Goal: Task Accomplishment & Management: Manage account settings

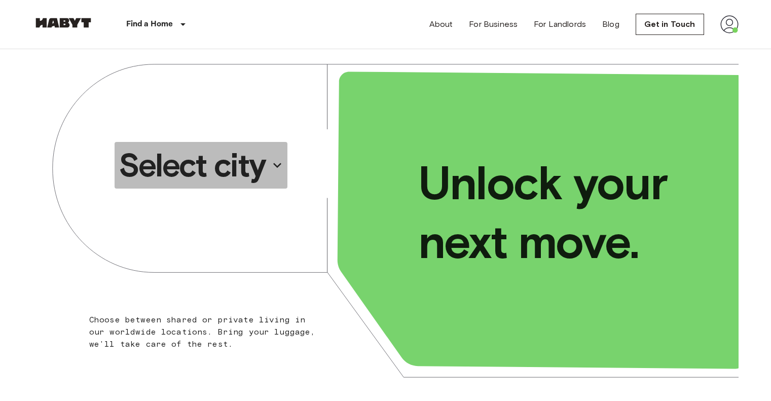
click at [214, 161] on p "Select city" at bounding box center [192, 165] width 147 height 41
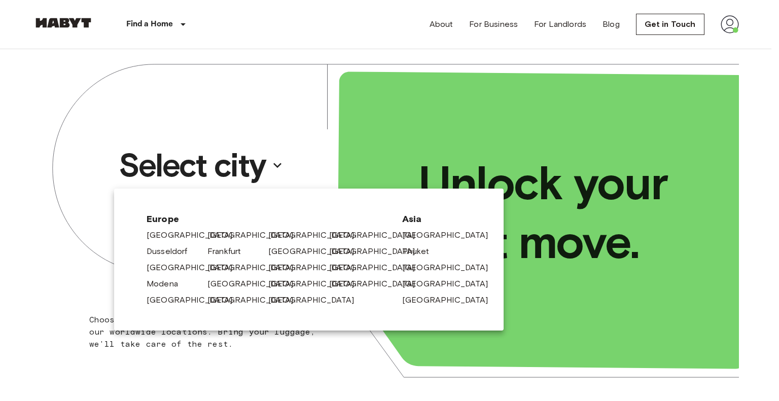
click at [731, 22] on div at bounding box center [389, 200] width 779 height 401
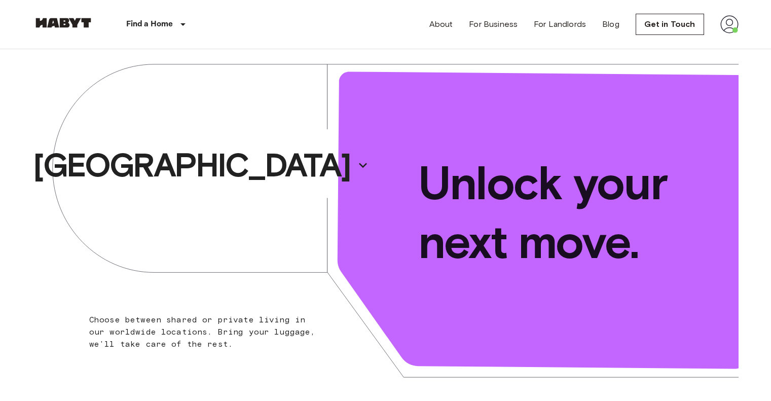
click at [730, 30] on img at bounding box center [729, 24] width 18 height 18
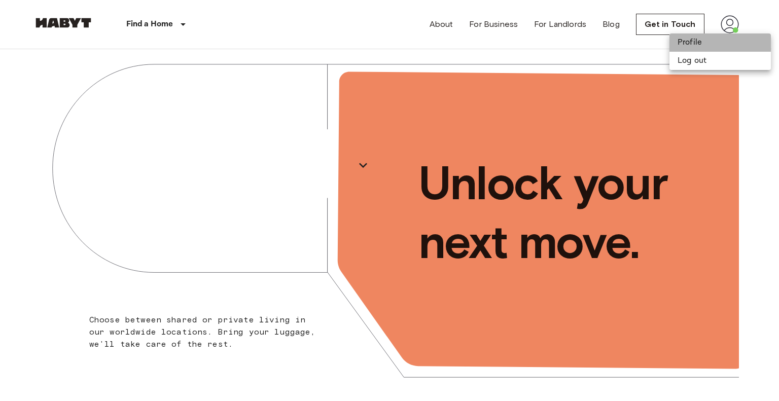
click at [700, 42] on li "Profile" at bounding box center [719, 42] width 101 height 18
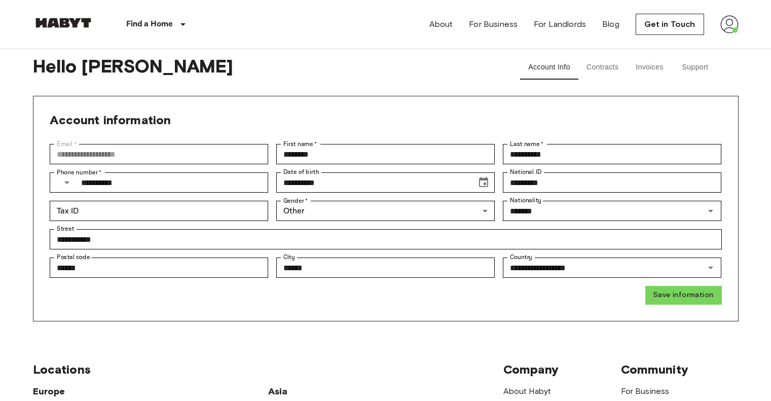
scroll to position [5, 0]
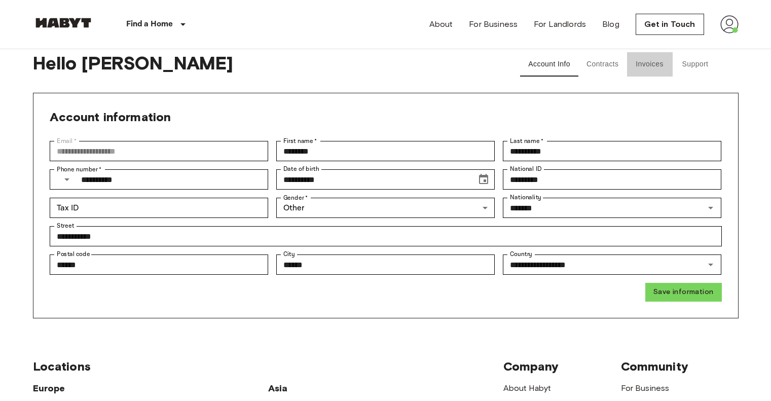
click at [643, 65] on button "Invoices" at bounding box center [650, 64] width 46 height 24
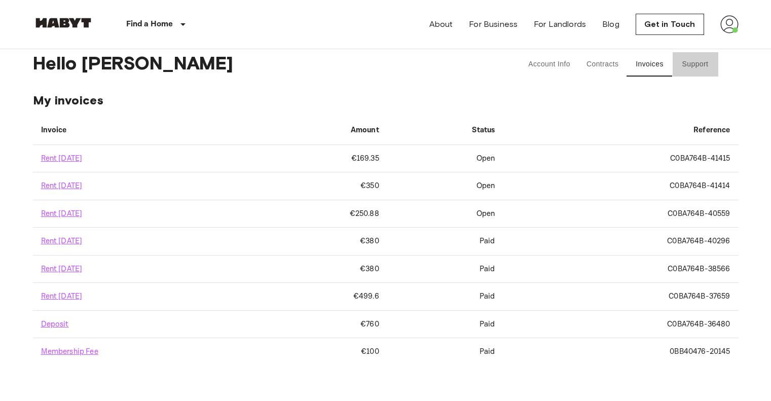
click at [700, 67] on button "Support" at bounding box center [696, 64] width 46 height 24
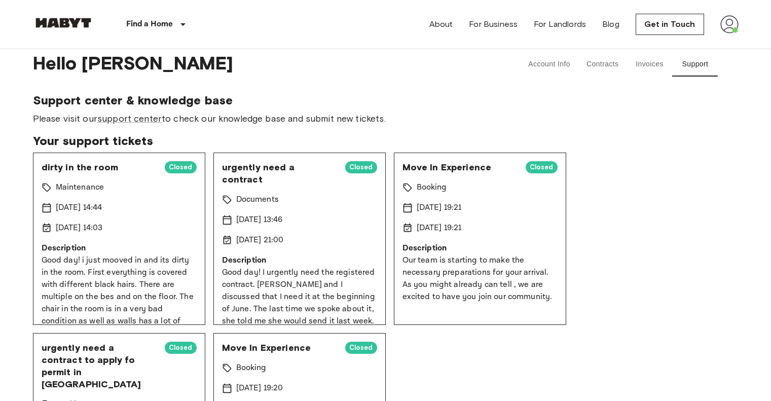
scroll to position [11, 0]
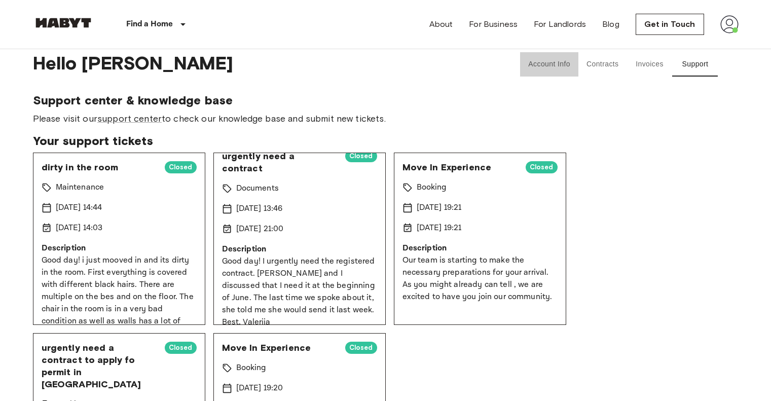
click at [548, 67] on button "Account Info" at bounding box center [549, 64] width 58 height 24
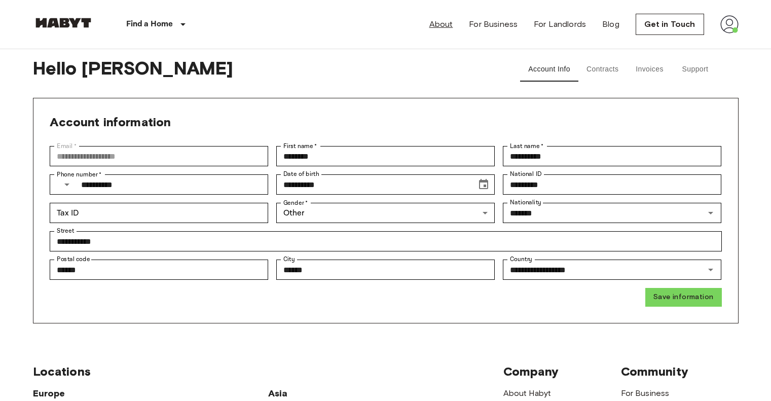
click at [447, 24] on link "About" at bounding box center [441, 24] width 24 height 12
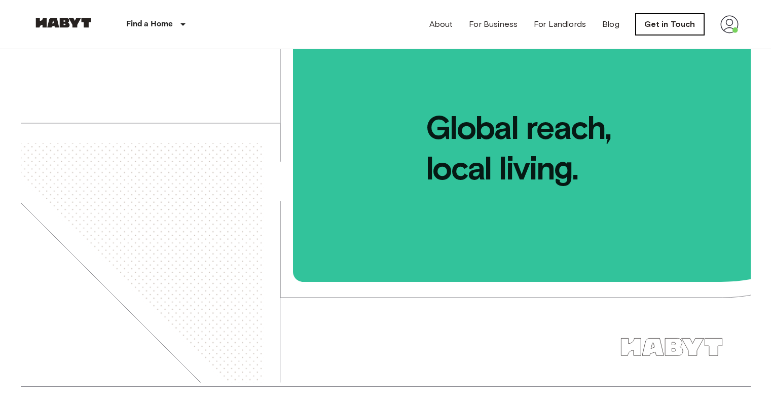
click at [683, 21] on link "Get in Touch" at bounding box center [670, 24] width 68 height 21
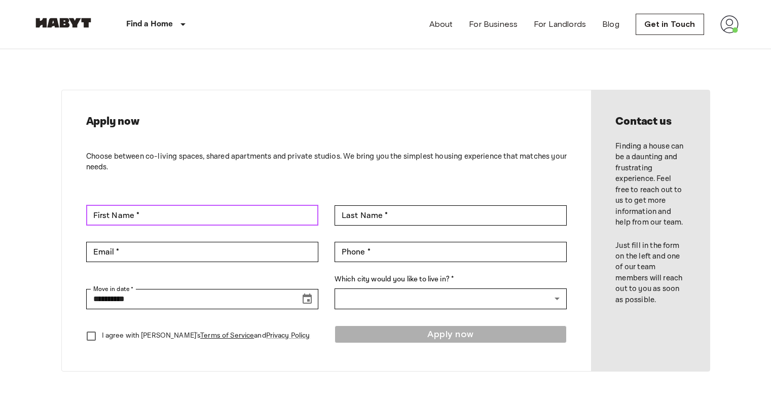
click at [168, 212] on input "First Name *" at bounding box center [202, 215] width 232 height 20
type input "********"
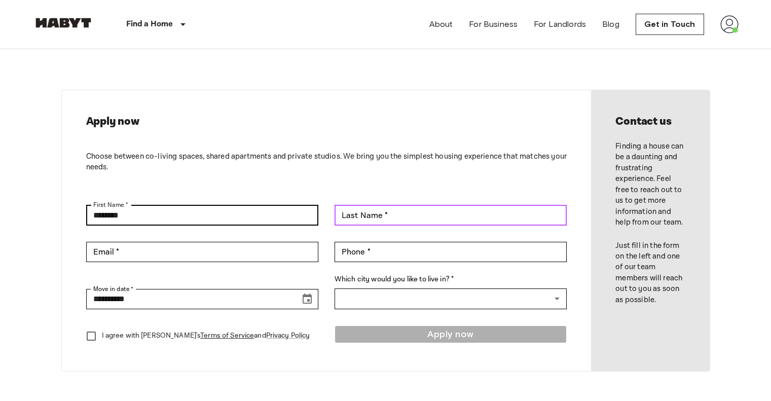
type input "**********"
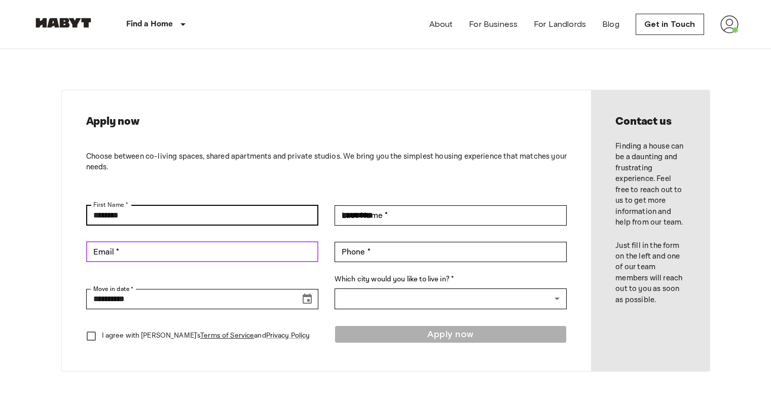
type input "**********"
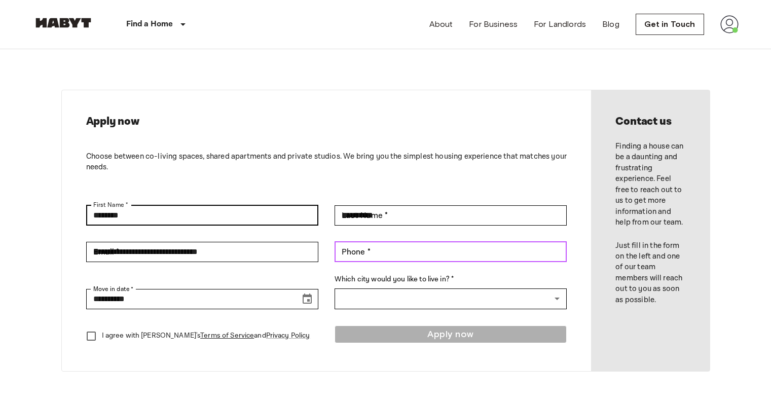
type input "**********"
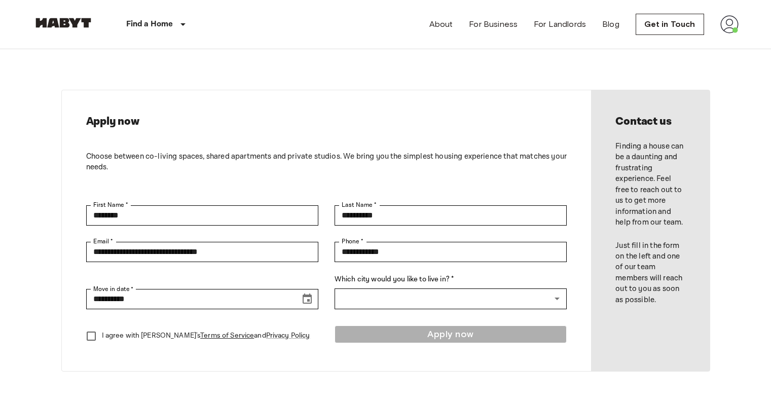
click at [732, 26] on img at bounding box center [729, 24] width 18 height 18
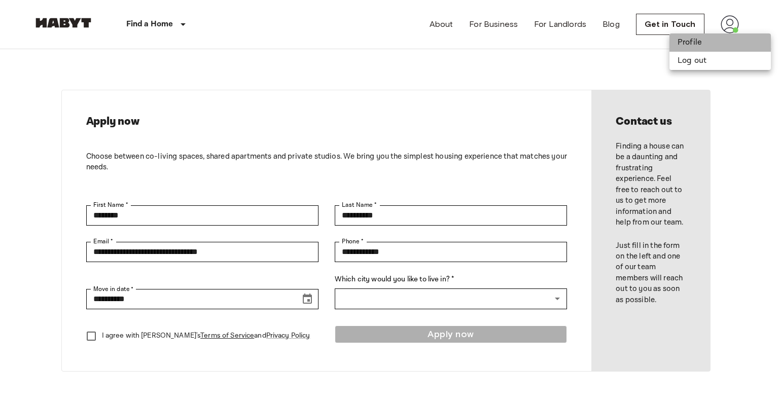
click at [717, 42] on li "Profile" at bounding box center [719, 42] width 101 height 18
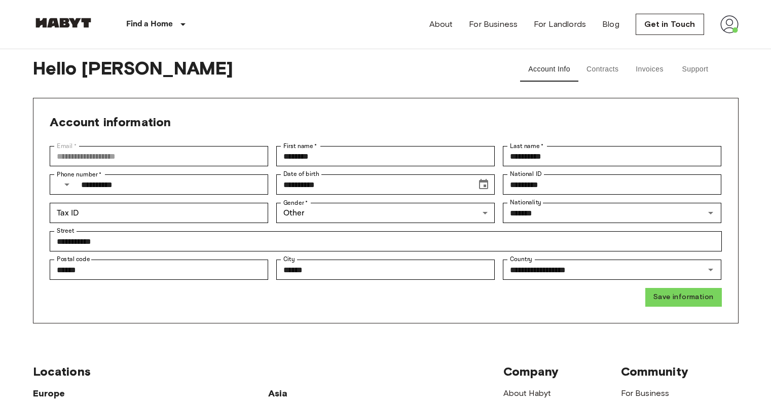
click at [704, 70] on button "Support" at bounding box center [696, 69] width 46 height 24
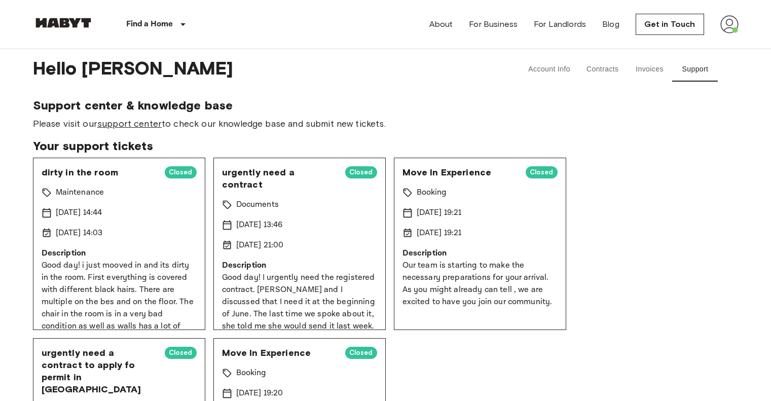
click at [153, 123] on link "support center" at bounding box center [129, 123] width 64 height 11
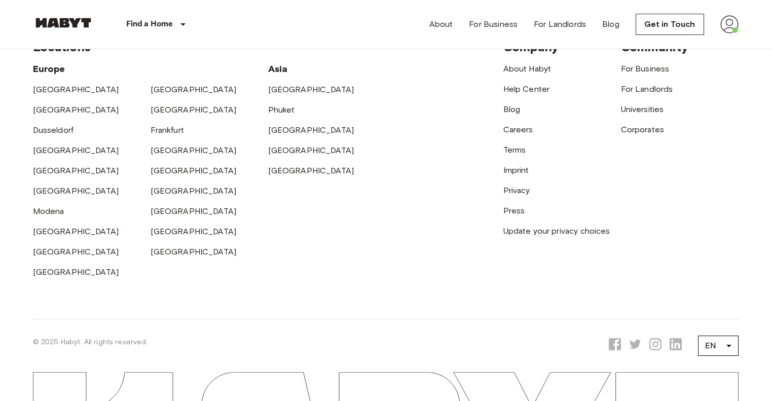
scroll to position [567, 0]
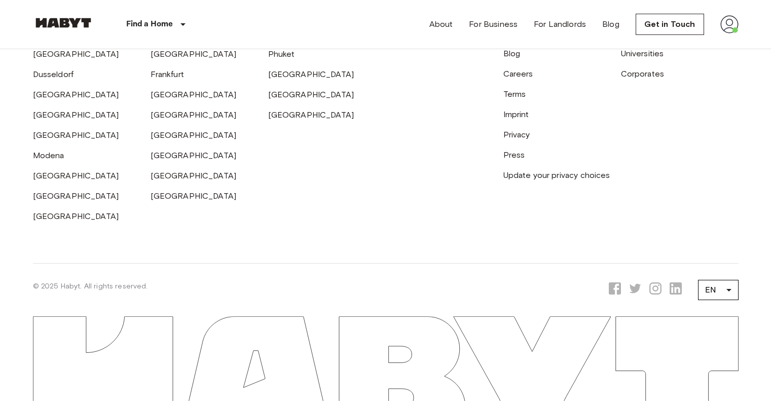
click at [730, 22] on img at bounding box center [729, 24] width 18 height 18
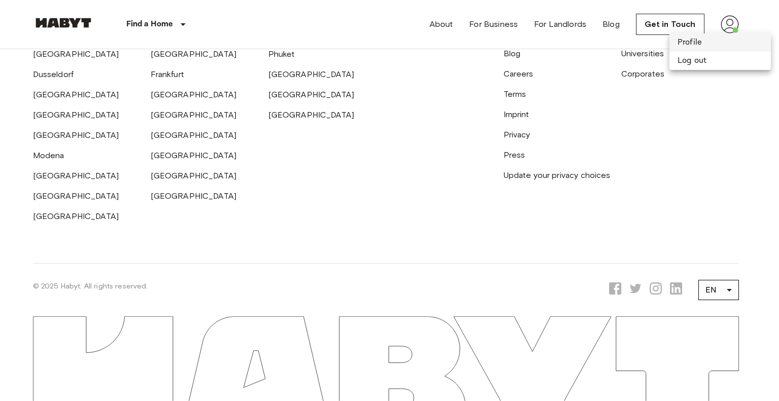
click at [708, 44] on li "Profile" at bounding box center [719, 42] width 101 height 18
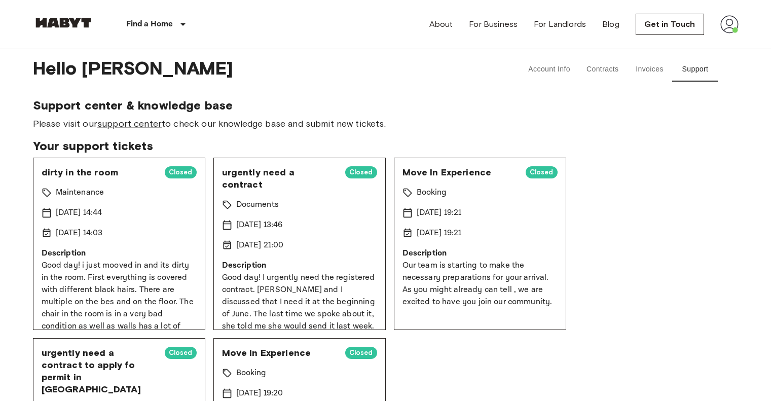
click at [551, 76] on button "Account Info" at bounding box center [549, 69] width 58 height 24
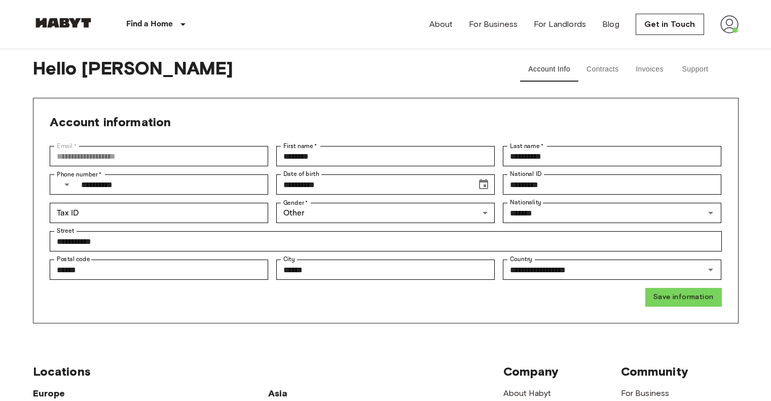
click at [605, 65] on button "Contracts" at bounding box center [602, 69] width 49 height 24
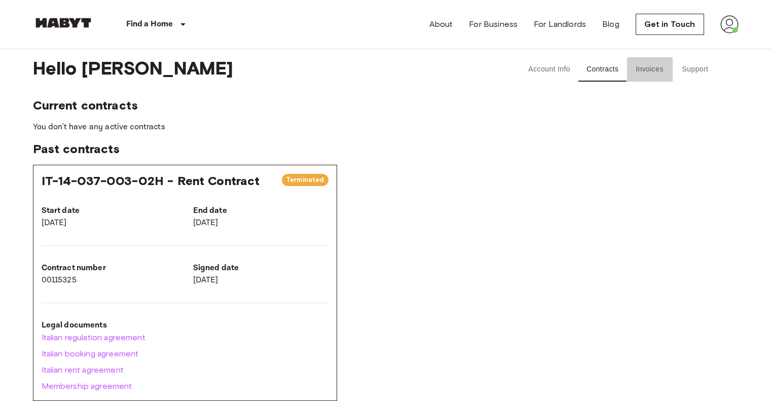
click at [643, 75] on button "Invoices" at bounding box center [650, 69] width 46 height 24
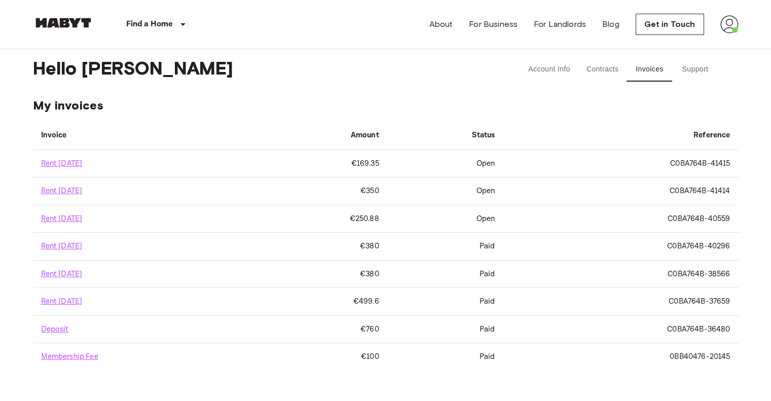
click at [702, 72] on button "Support" at bounding box center [696, 69] width 46 height 24
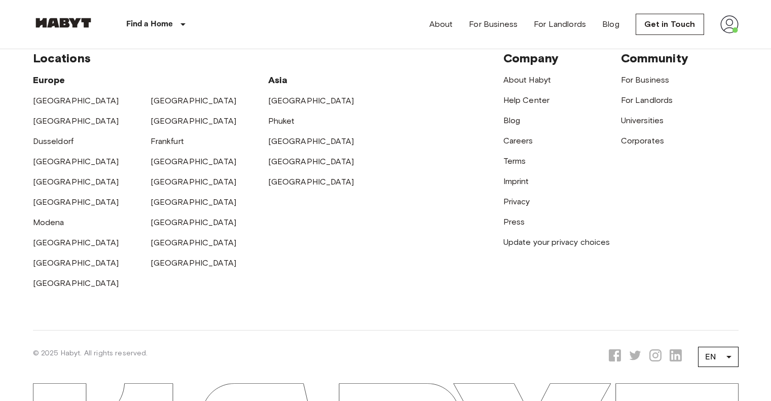
scroll to position [567, 0]
